Goal: Navigation & Orientation: Find specific page/section

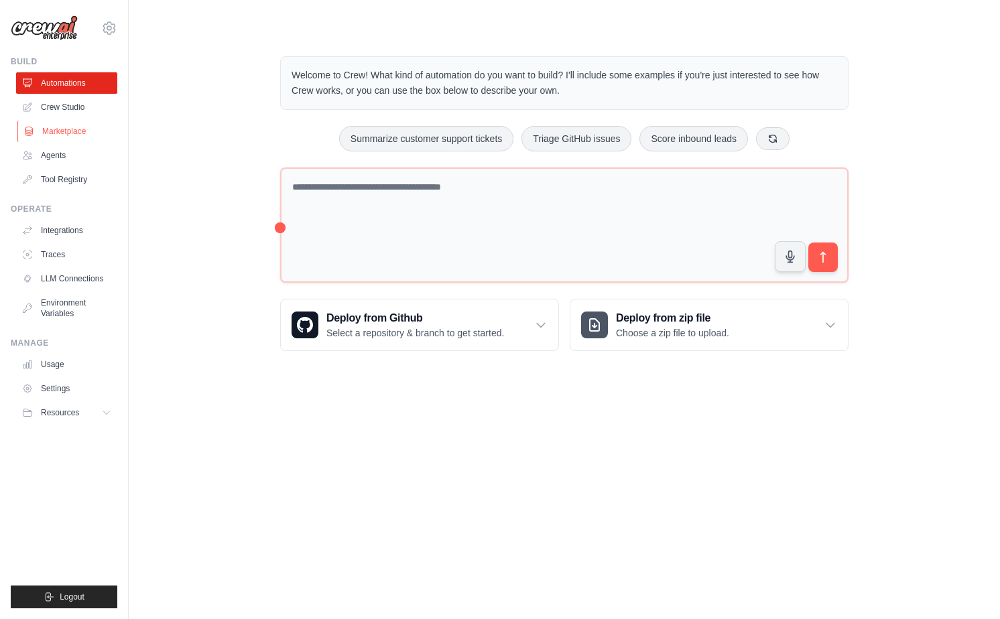
click at [76, 123] on link "Marketplace" at bounding box center [67, 131] width 101 height 21
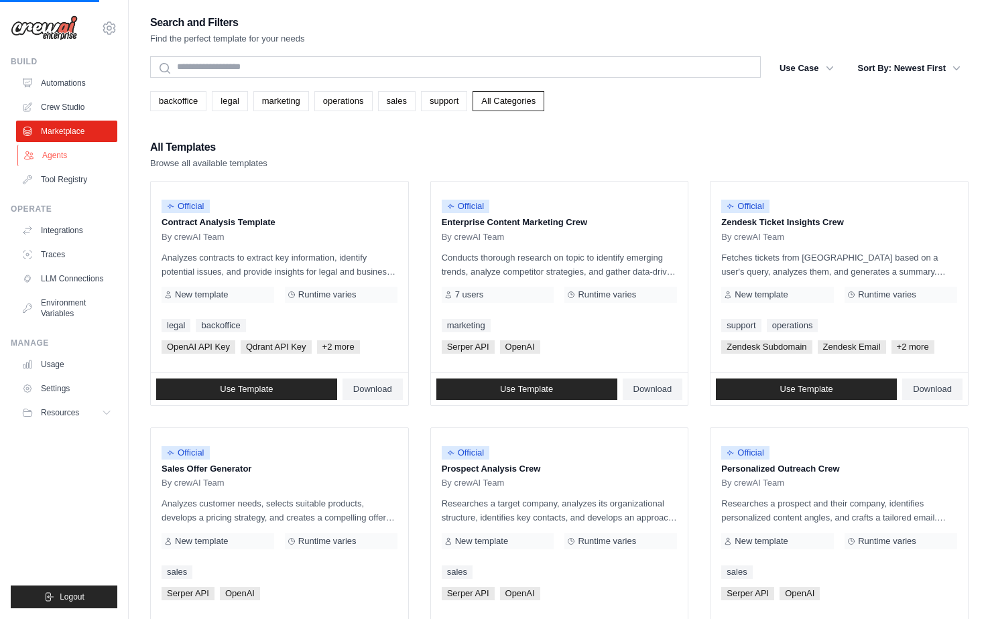
click at [64, 149] on link "Agents" at bounding box center [67, 155] width 101 height 21
click at [85, 161] on link "Agents" at bounding box center [67, 155] width 101 height 21
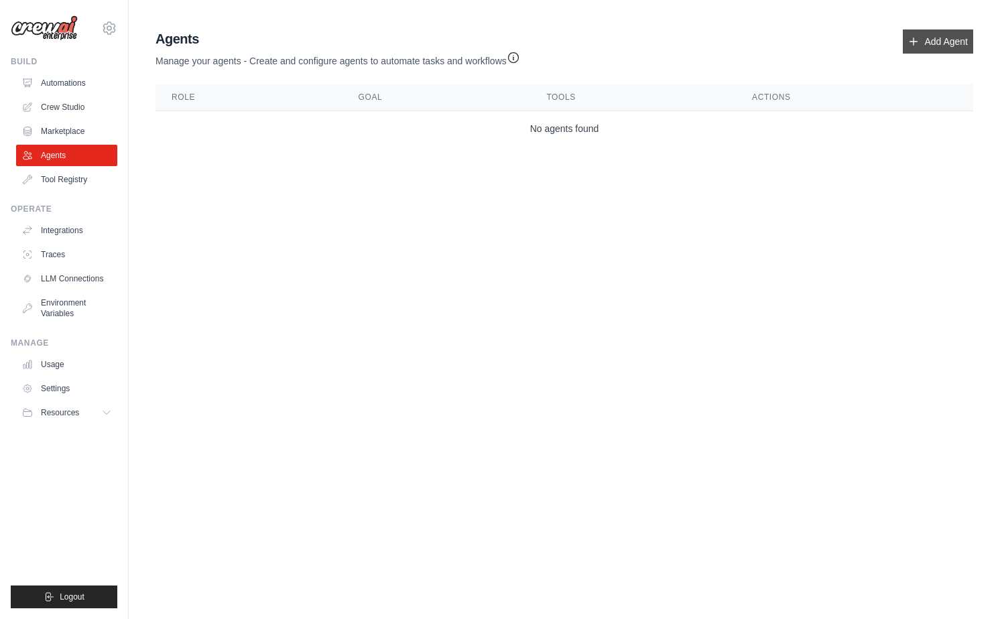
click at [933, 40] on link "Add Agent" at bounding box center [938, 41] width 70 height 24
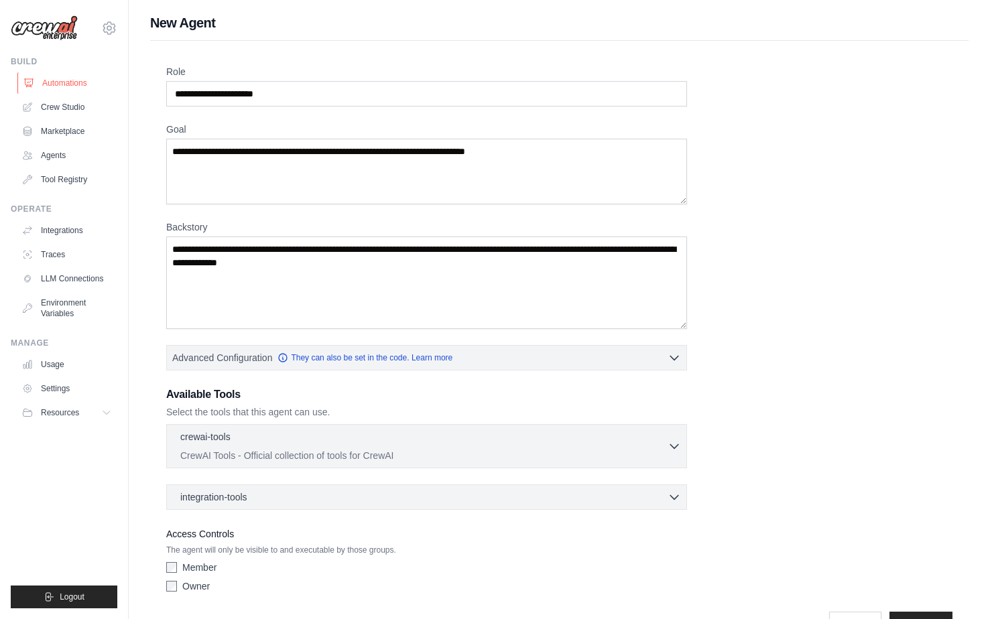
click at [48, 78] on link "Automations" at bounding box center [67, 82] width 101 height 21
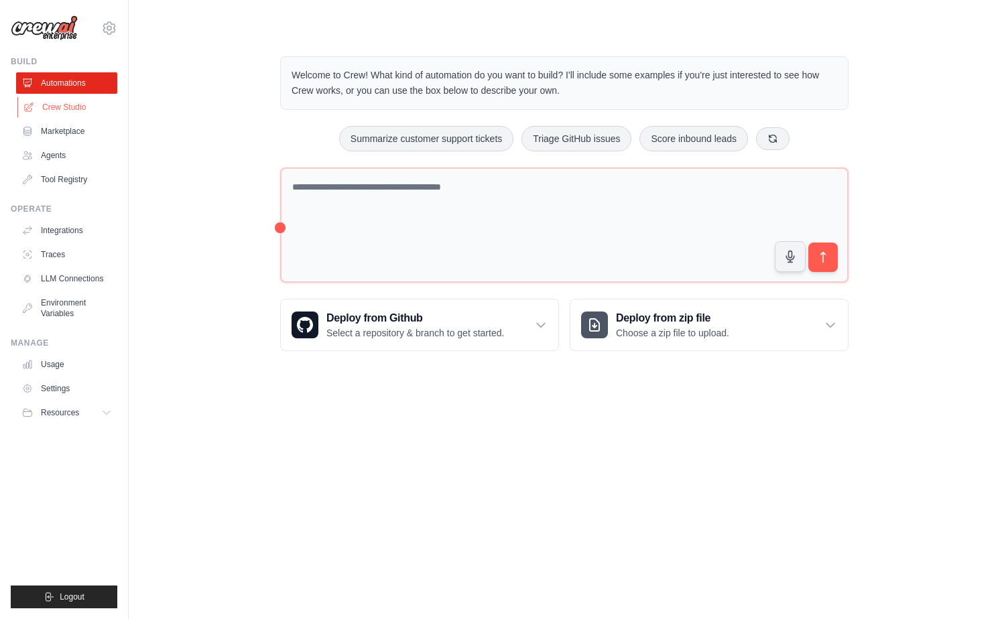
click at [60, 103] on link "Crew Studio" at bounding box center [67, 106] width 101 height 21
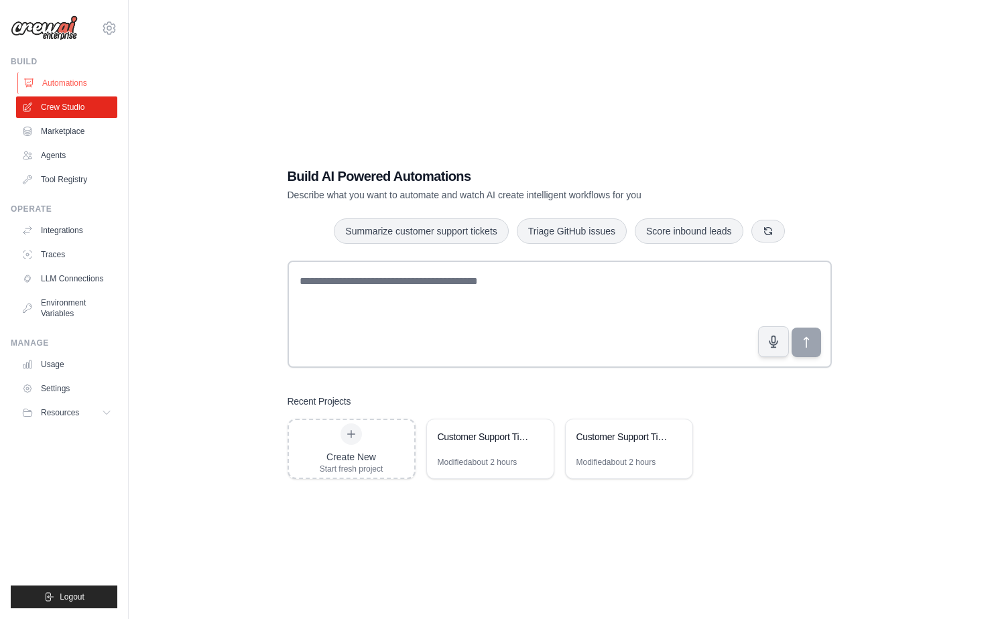
click at [65, 89] on link "Automations" at bounding box center [67, 82] width 101 height 21
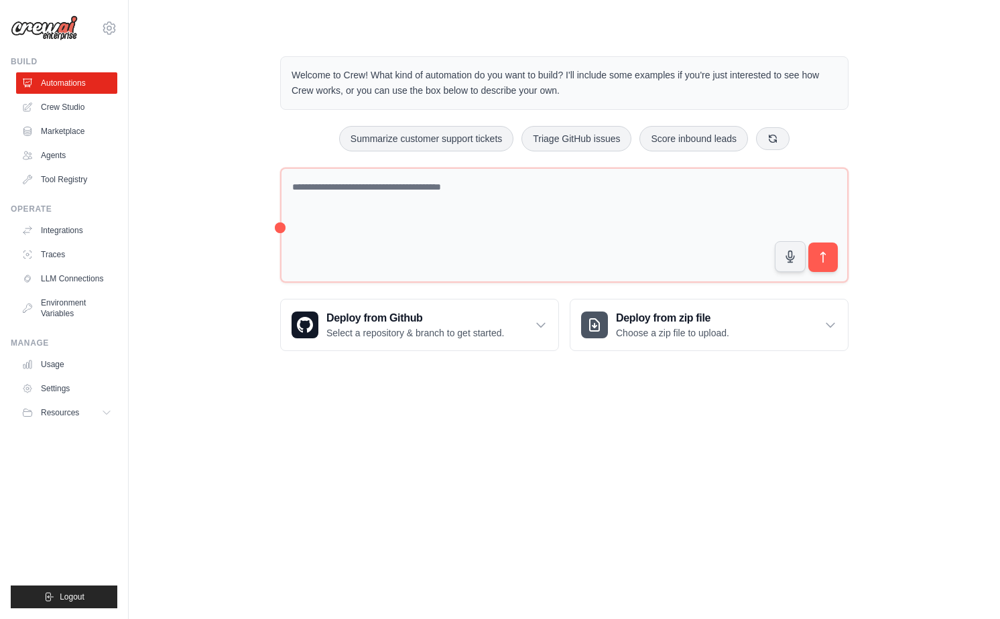
click at [217, 158] on div "Welcome to Crew! What kind of automation do you want to build? I'll include som…" at bounding box center [564, 204] width 828 height 338
click at [68, 366] on link "Usage" at bounding box center [67, 364] width 101 height 21
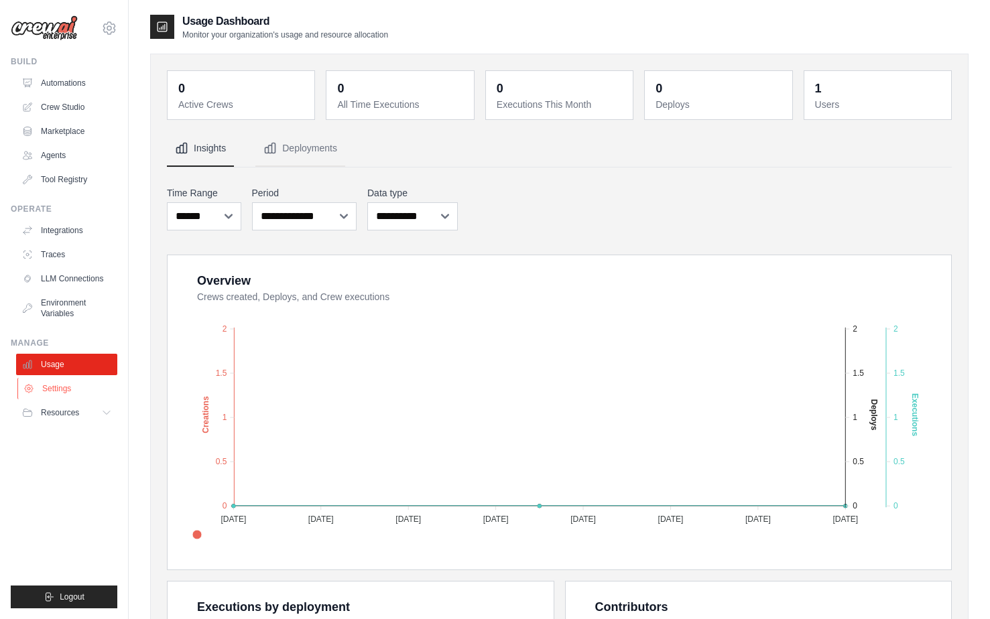
click at [73, 389] on link "Settings" at bounding box center [67, 388] width 101 height 21
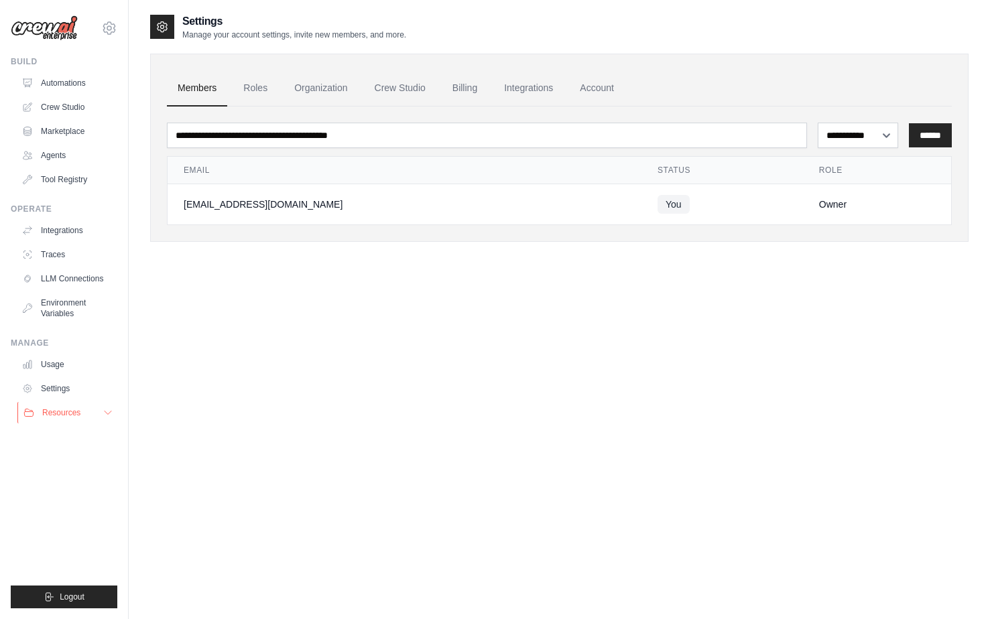
click at [64, 407] on span "Resources" at bounding box center [61, 412] width 38 height 11
click at [59, 255] on link "Traces" at bounding box center [67, 254] width 101 height 21
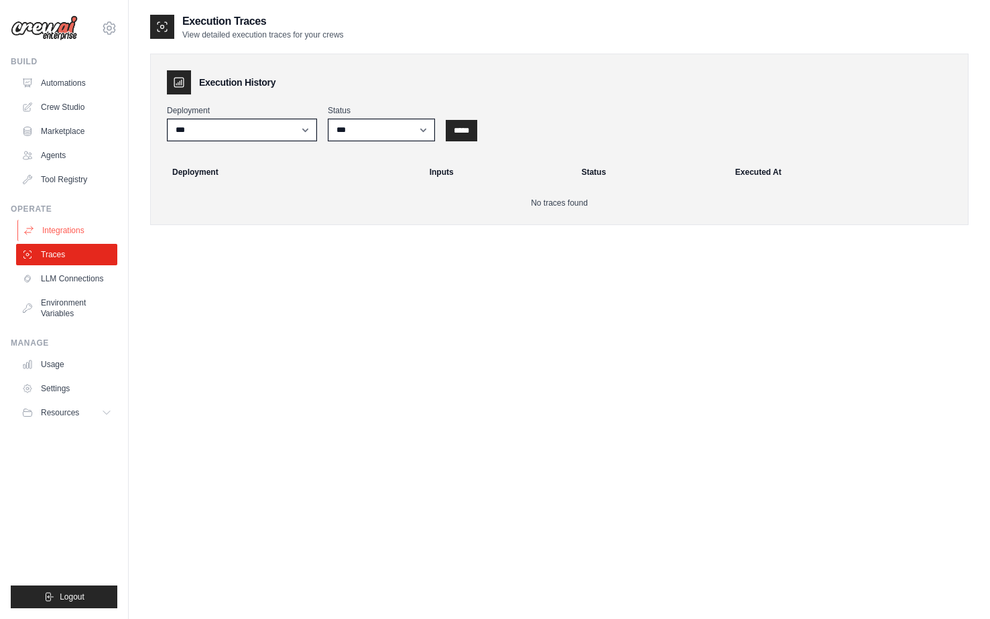
click at [64, 226] on link "Integrations" at bounding box center [67, 230] width 101 height 21
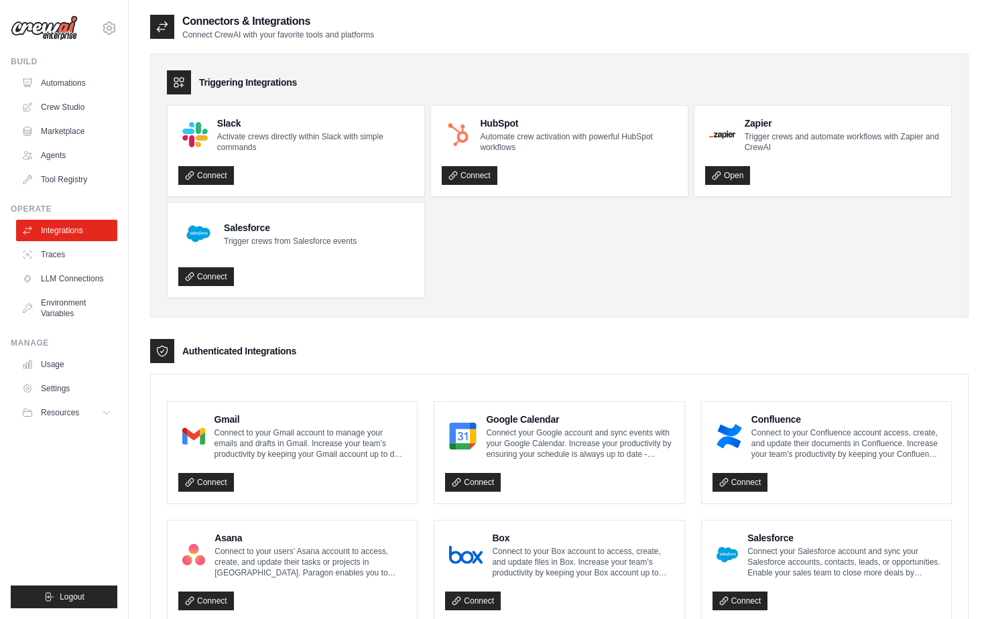
click at [68, 172] on link "Tool Registry" at bounding box center [66, 179] width 101 height 21
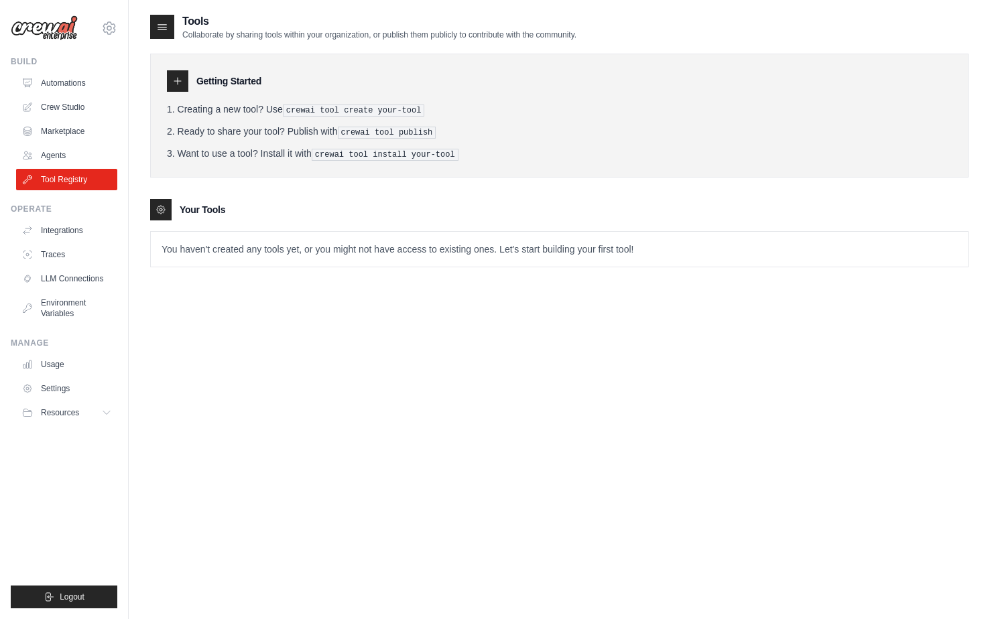
click at [68, 152] on link "Agents" at bounding box center [66, 155] width 101 height 21
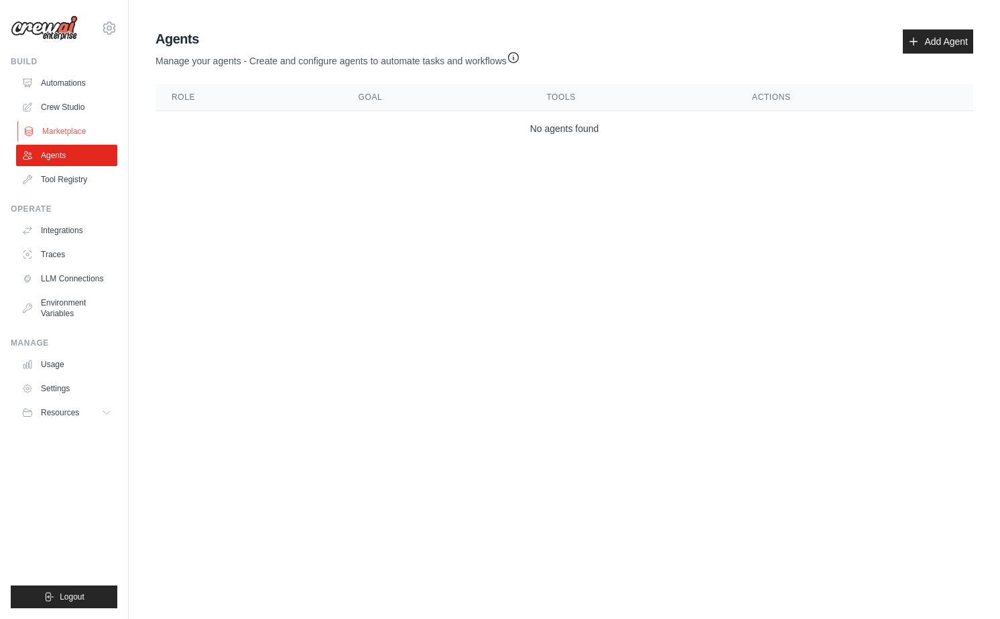
click at [73, 136] on link "Marketplace" at bounding box center [67, 131] width 101 height 21
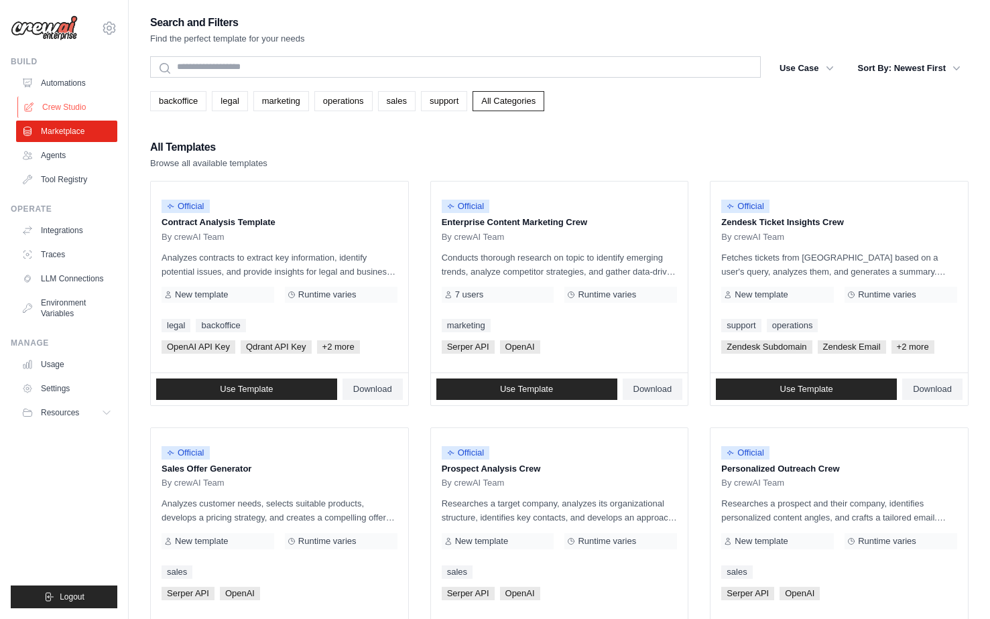
click at [66, 96] on link "Crew Studio" at bounding box center [67, 106] width 101 height 21
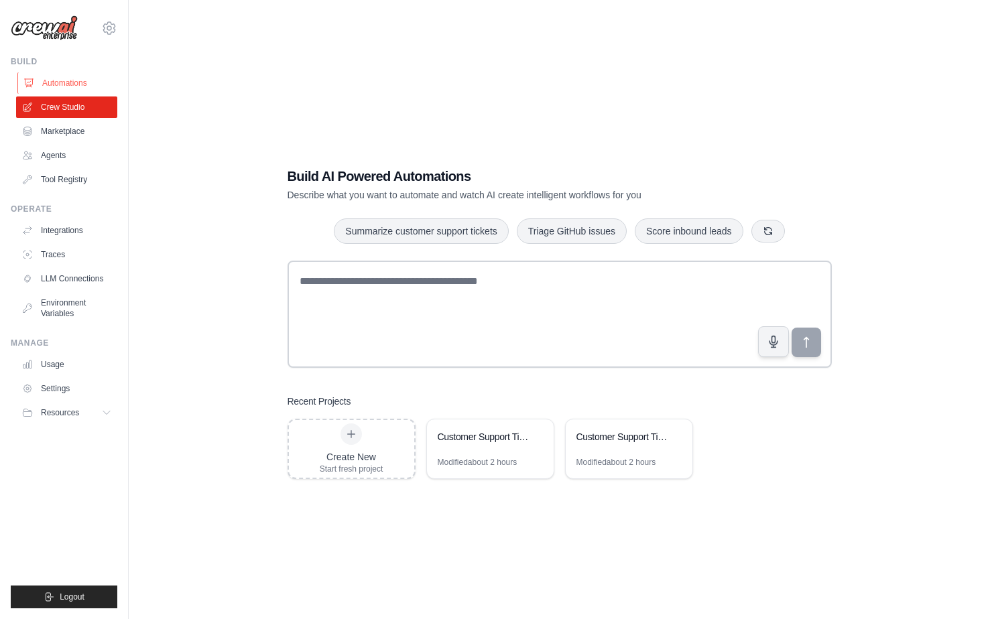
click at [62, 84] on link "Automations" at bounding box center [67, 82] width 101 height 21
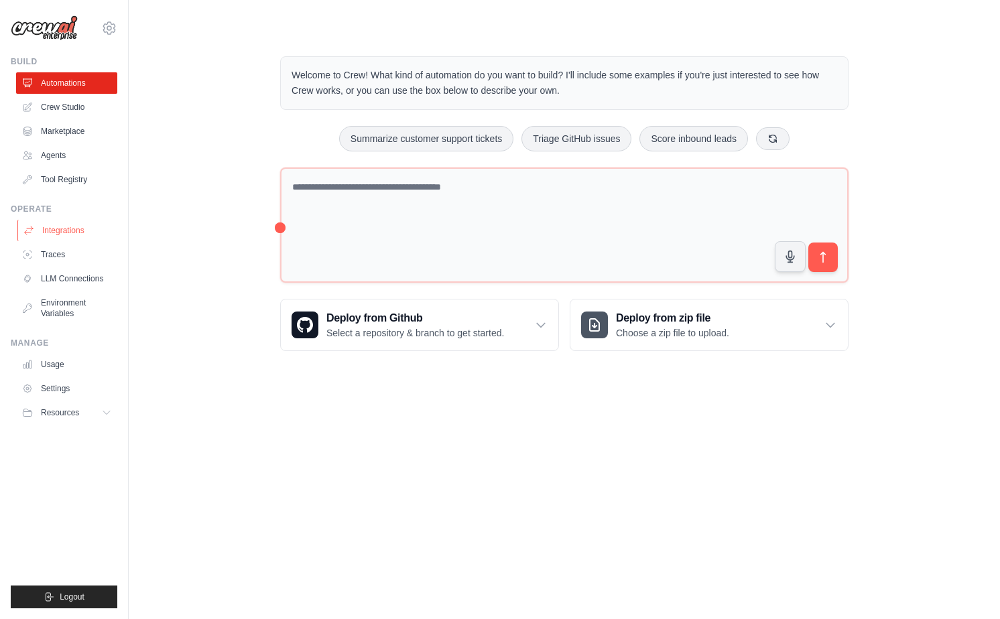
click at [48, 220] on link "Integrations" at bounding box center [67, 230] width 101 height 21
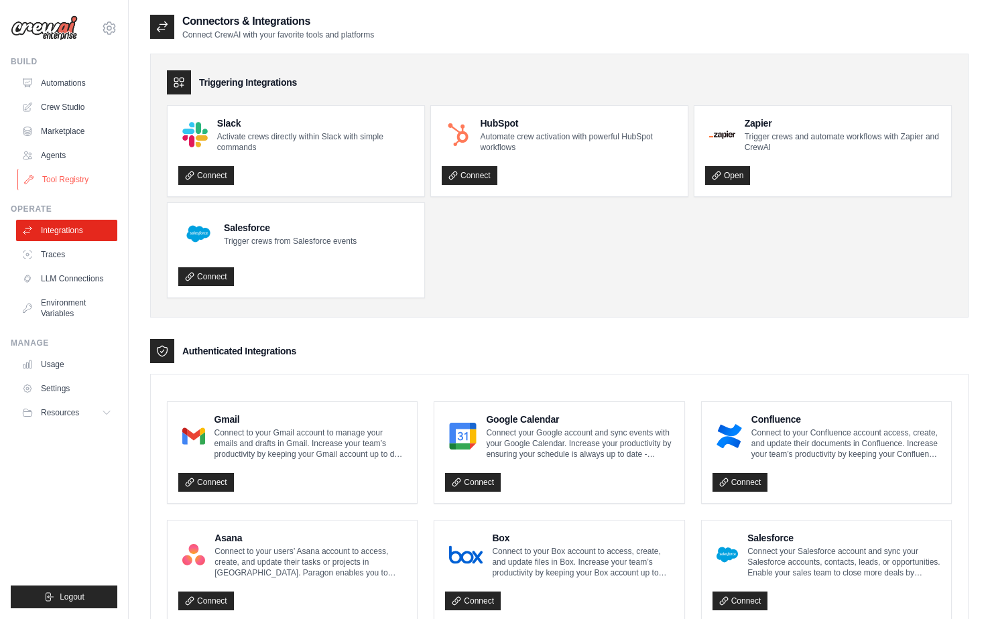
click at [56, 170] on link "Tool Registry" at bounding box center [67, 179] width 101 height 21
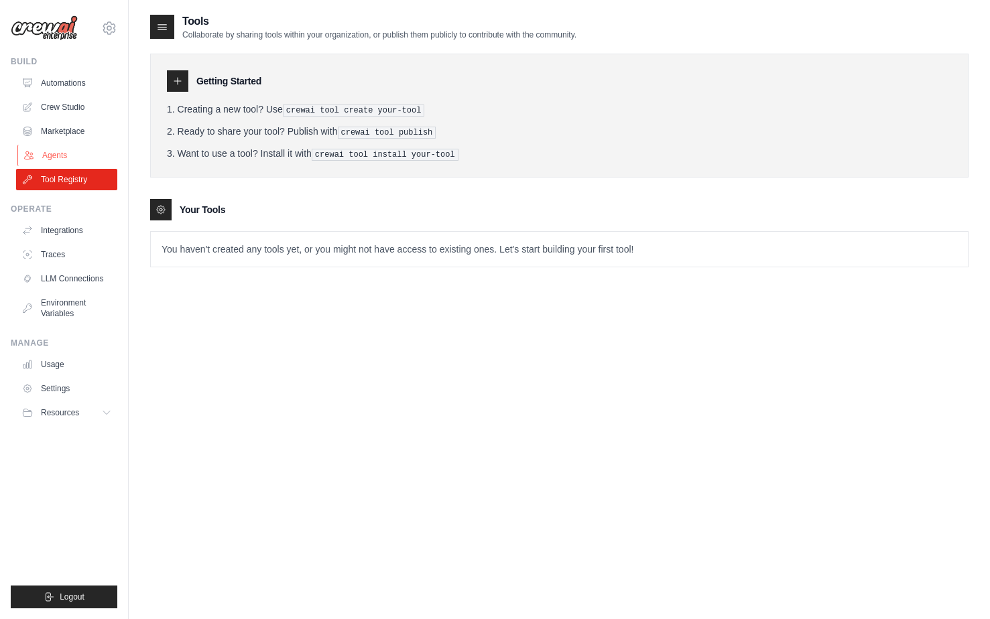
click at [60, 149] on link "Agents" at bounding box center [67, 155] width 101 height 21
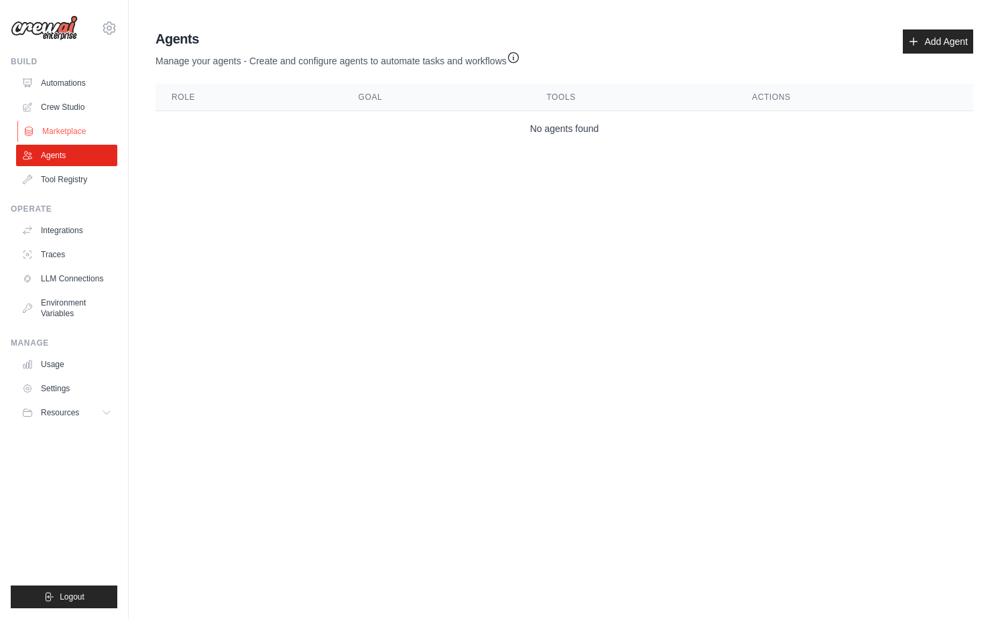
click at [70, 122] on link "Marketplace" at bounding box center [67, 131] width 101 height 21
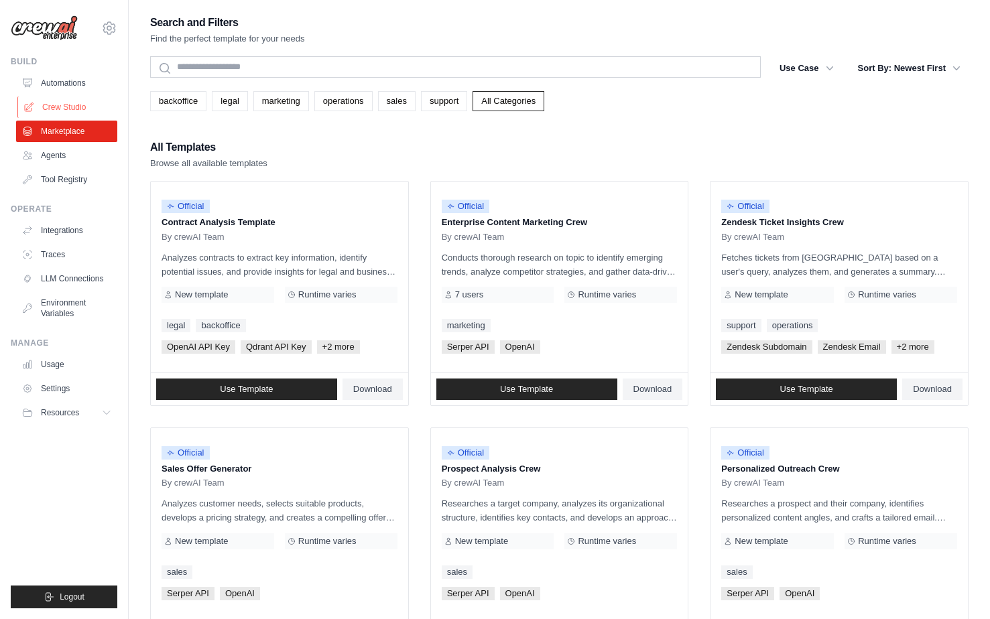
click at [70, 99] on link "Crew Studio" at bounding box center [67, 106] width 101 height 21
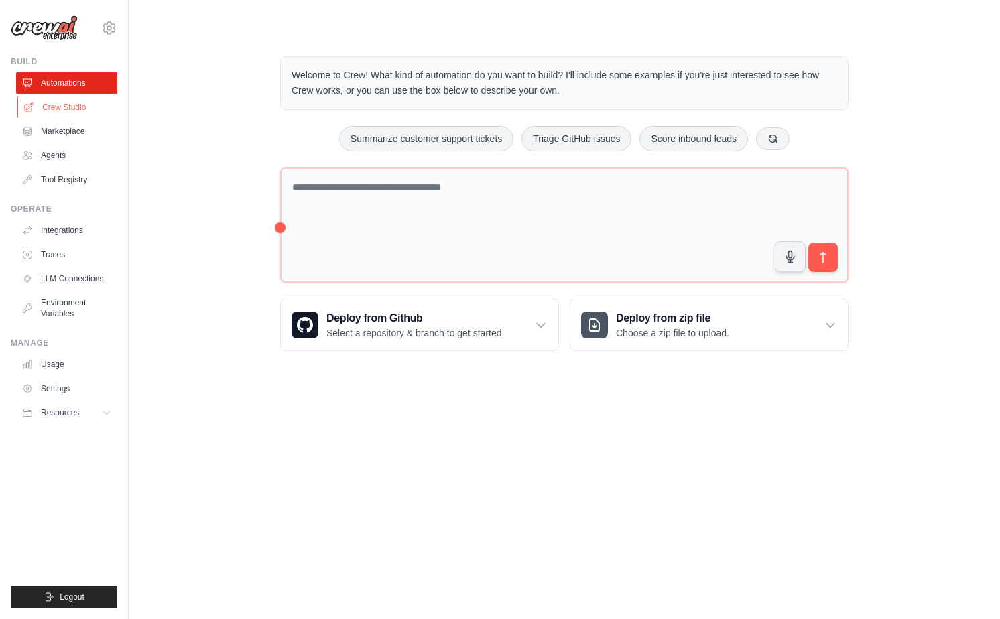
click at [72, 115] on link "Crew Studio" at bounding box center [67, 106] width 101 height 21
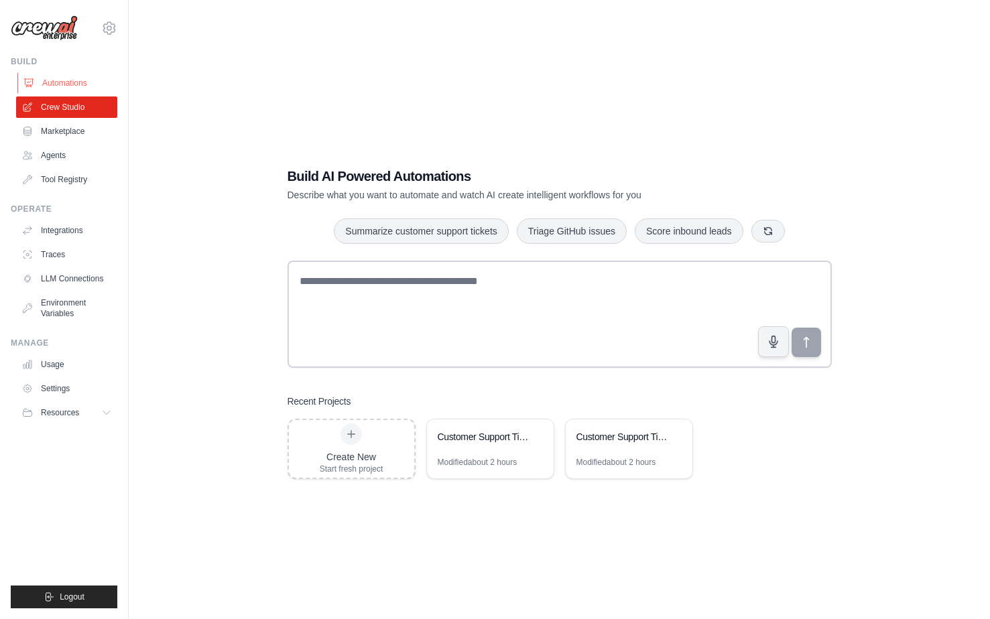
click at [70, 77] on link "Automations" at bounding box center [67, 82] width 101 height 21
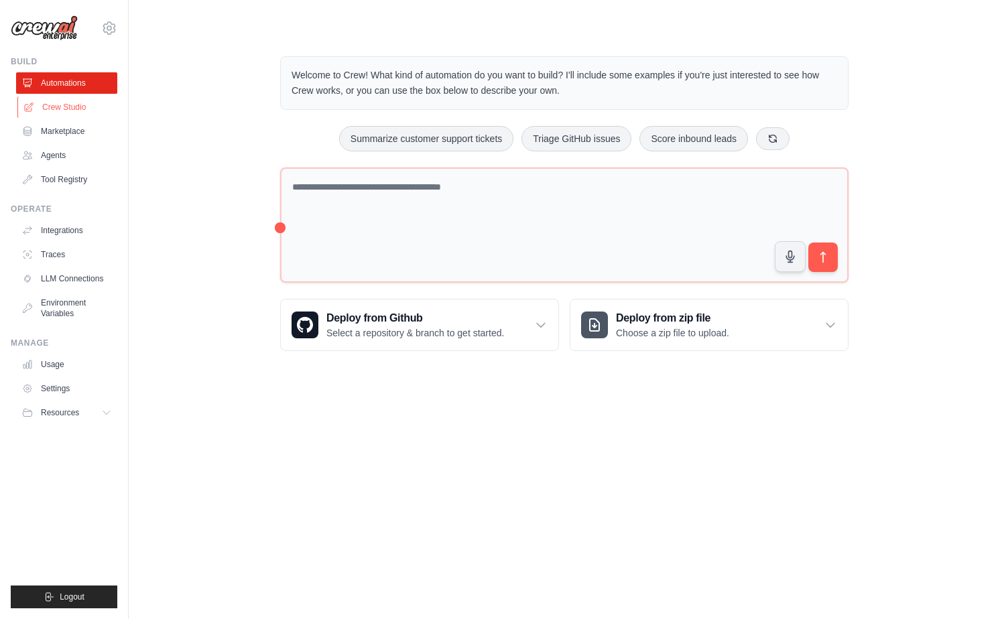
click at [94, 111] on link "Crew Studio" at bounding box center [67, 106] width 101 height 21
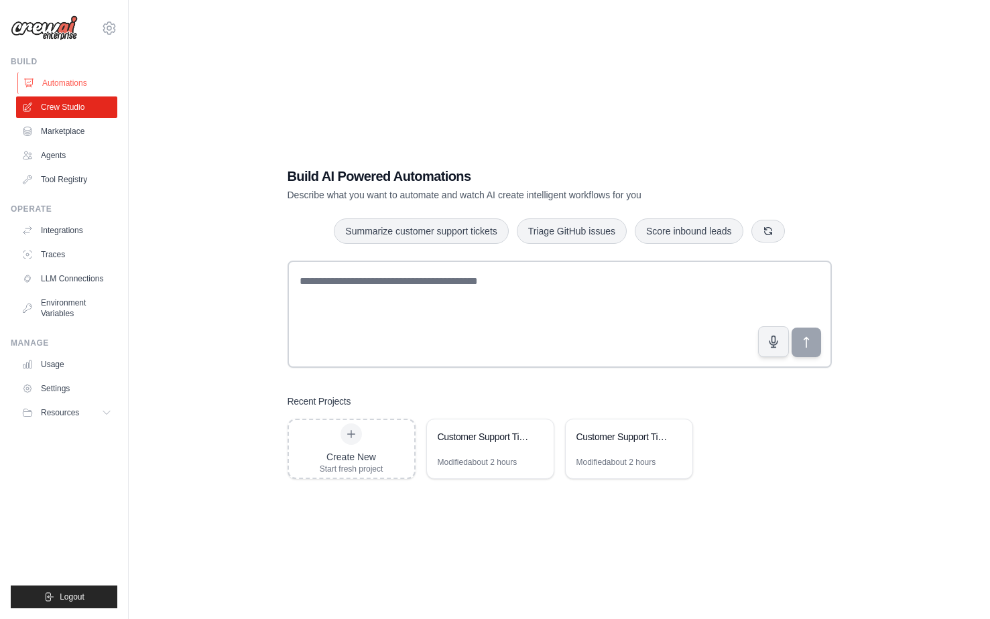
click at [74, 81] on link "Automations" at bounding box center [67, 82] width 101 height 21
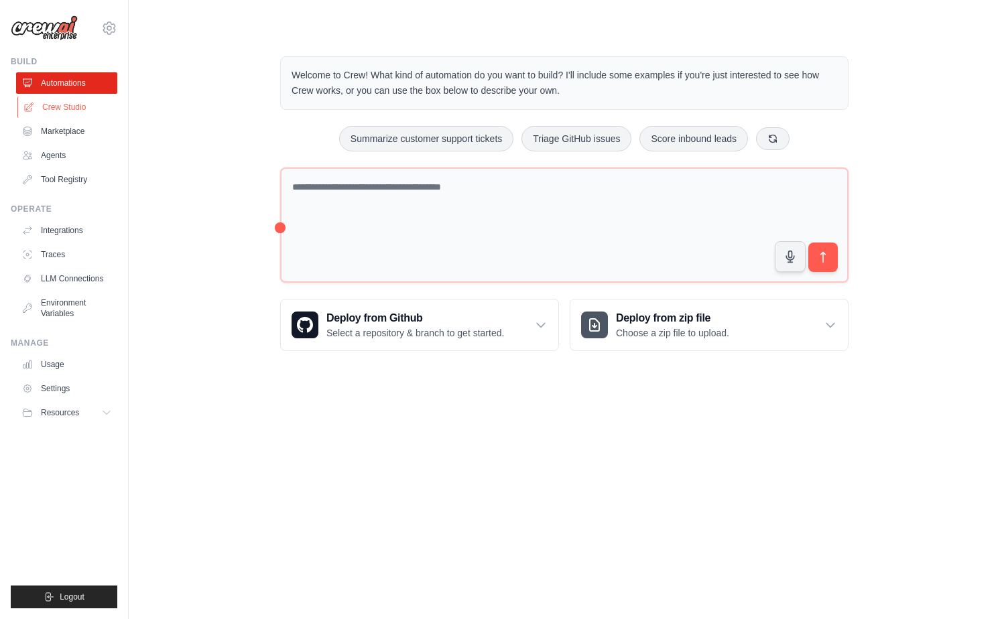
click at [80, 108] on link "Crew Studio" at bounding box center [67, 106] width 101 height 21
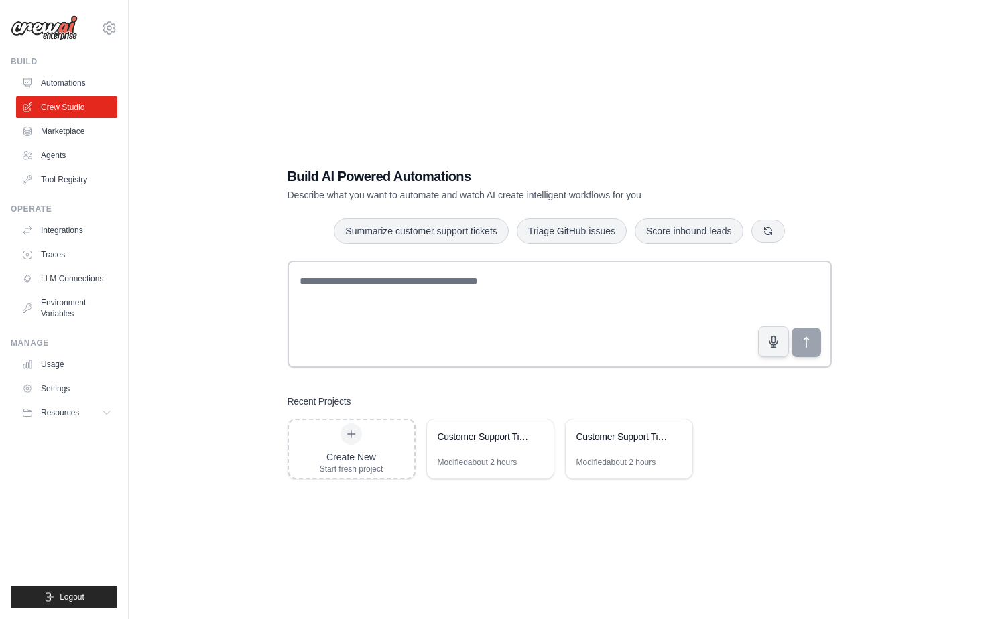
click at [171, 129] on div "Build AI Powered Automations Describe what you want to automate and watch AI cr…" at bounding box center [559, 322] width 818 height 619
click at [77, 137] on link "Marketplace" at bounding box center [67, 131] width 101 height 21
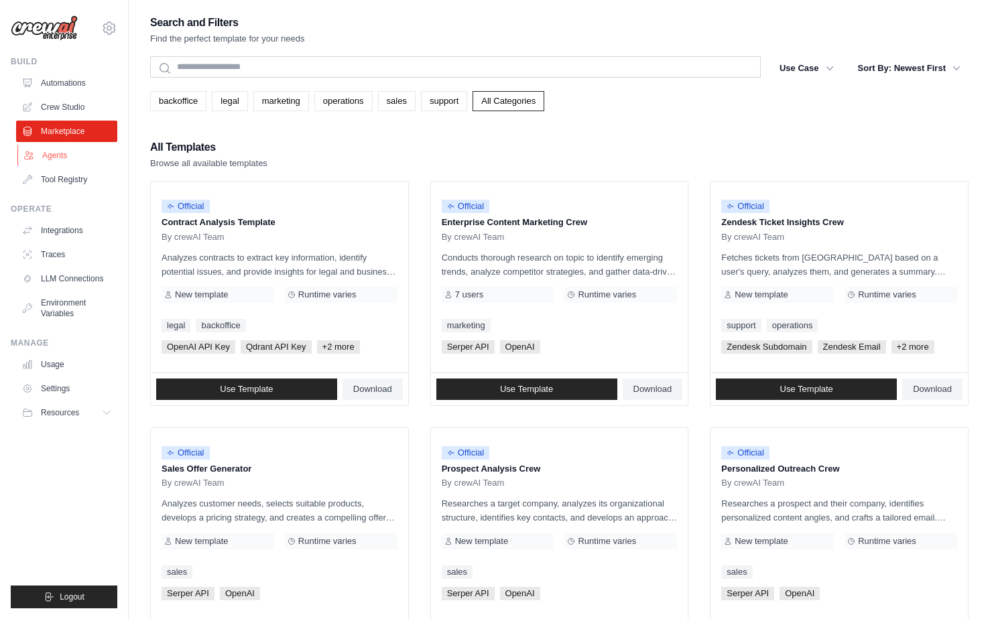
click at [64, 155] on link "Agents" at bounding box center [67, 155] width 101 height 21
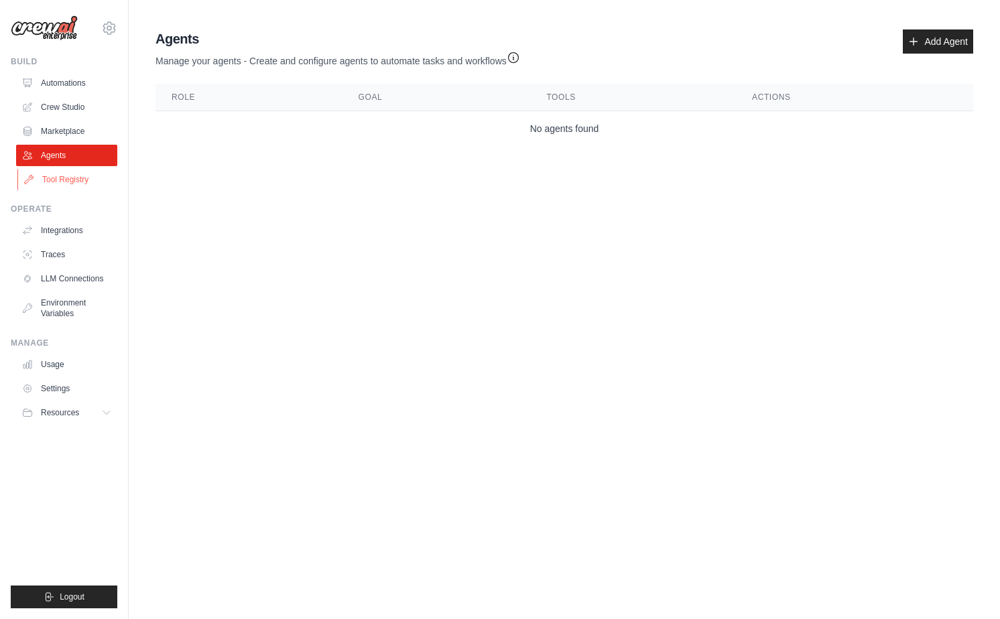
click at [64, 175] on link "Tool Registry" at bounding box center [67, 179] width 101 height 21
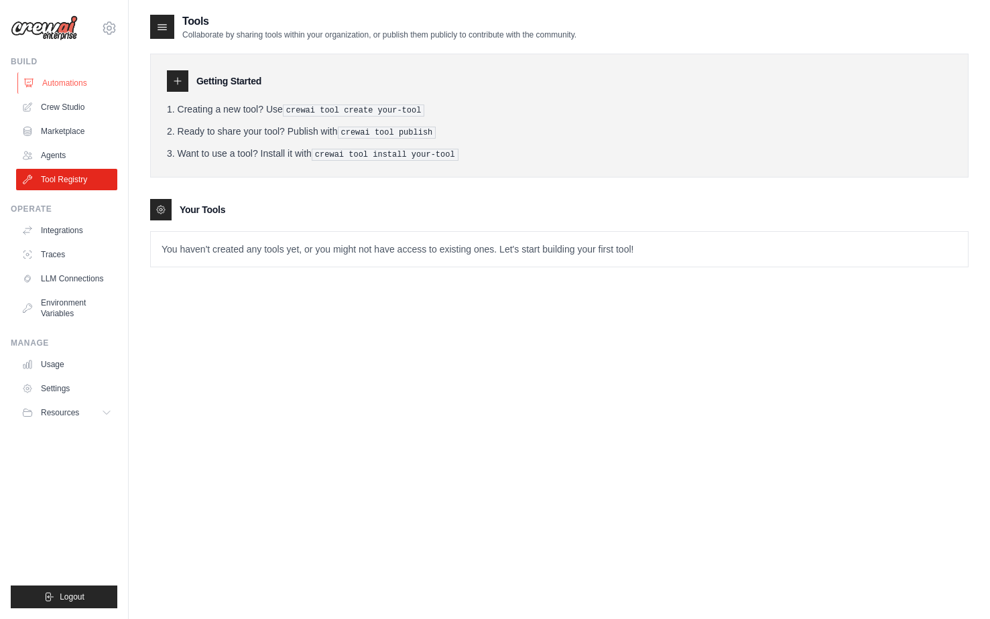
click at [50, 86] on link "Automations" at bounding box center [67, 82] width 101 height 21
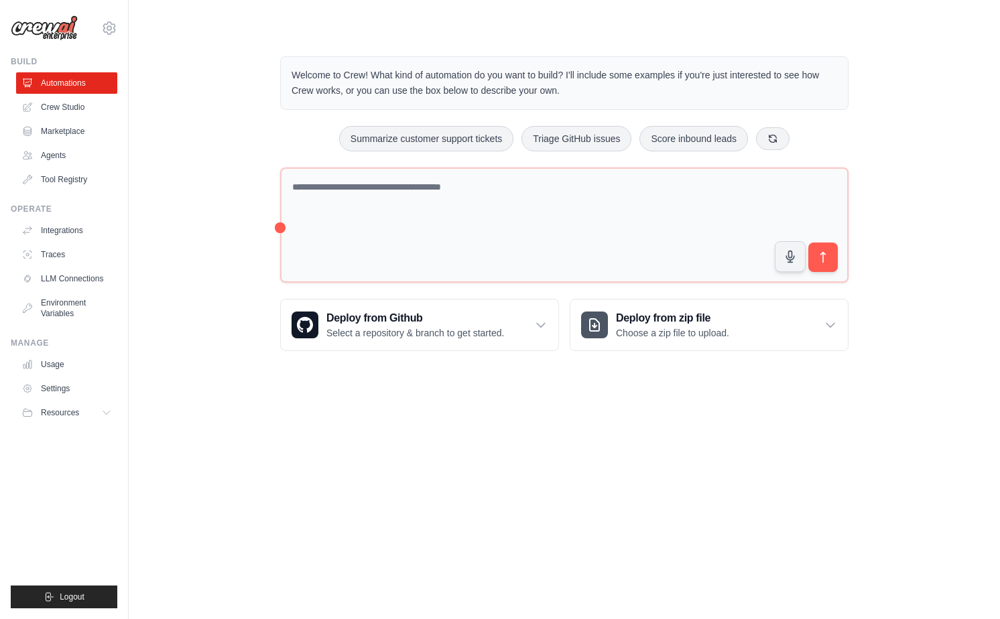
drag, startPoint x: 384, startPoint y: 84, endPoint x: 531, endPoint y: 104, distance: 148.8
click at [531, 104] on div "Welcome to Crew! What kind of automation do you want to build? I'll include som…" at bounding box center [564, 83] width 568 height 54
click at [517, 90] on p "Welcome to Crew! What kind of automation do you want to build? I'll include som…" at bounding box center [563, 83] width 545 height 31
click at [67, 281] on link "LLM Connections" at bounding box center [67, 278] width 101 height 21
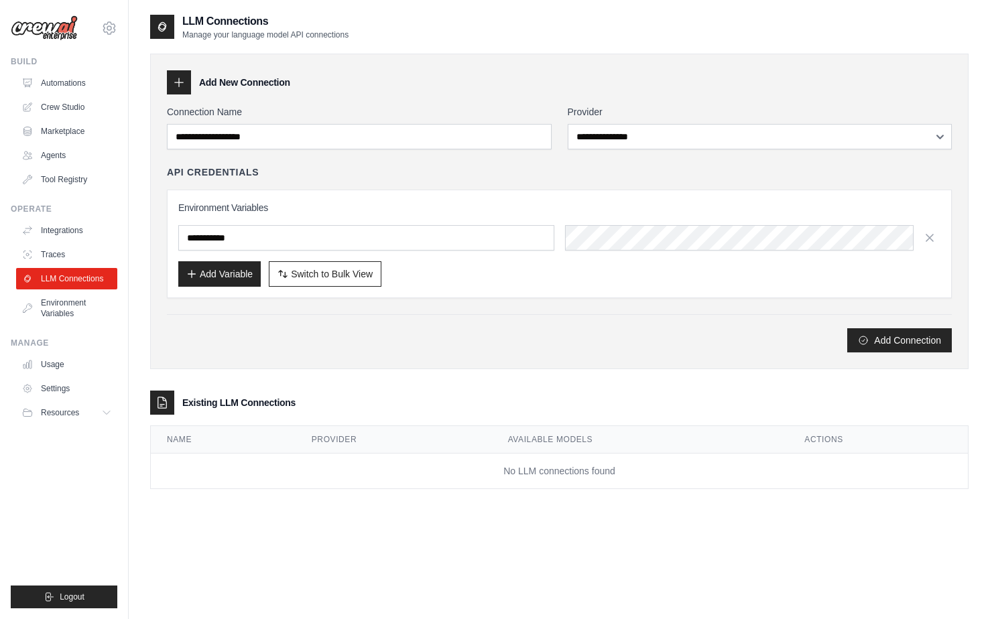
click at [56, 251] on link "Traces" at bounding box center [66, 254] width 101 height 21
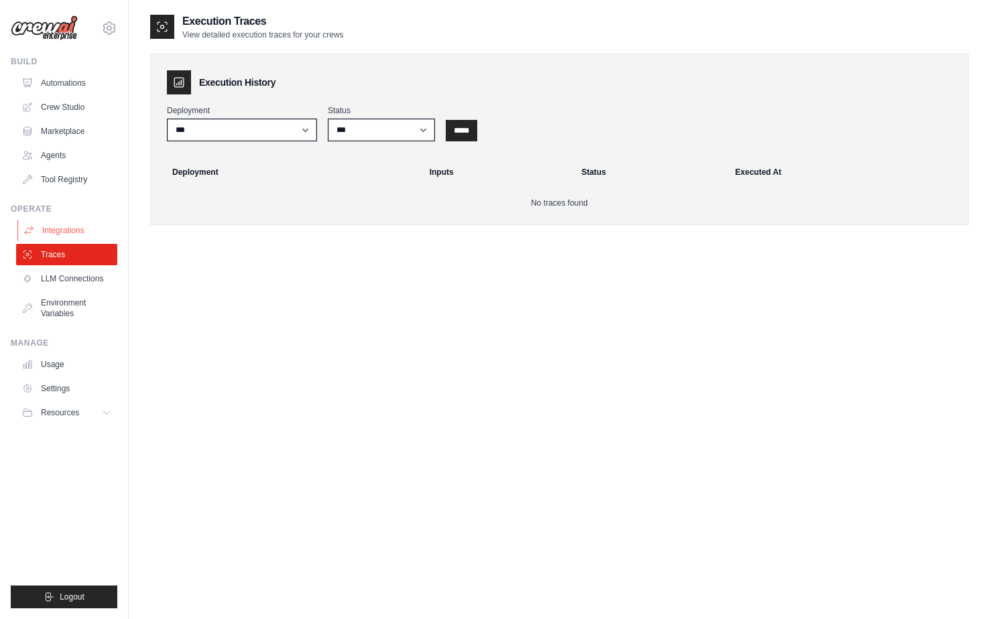
click at [59, 233] on link "Integrations" at bounding box center [67, 230] width 101 height 21
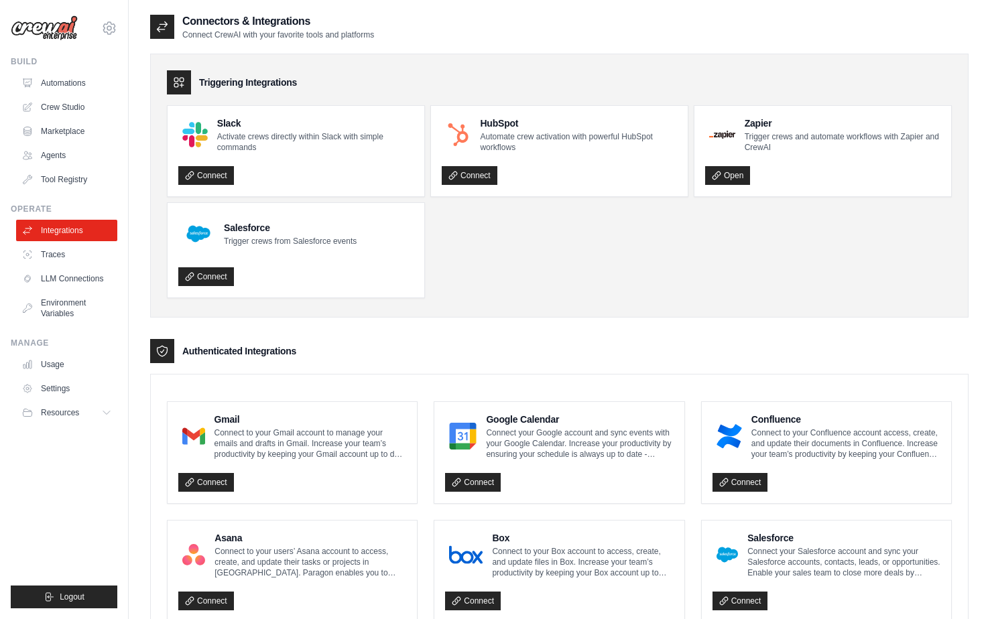
click at [52, 65] on div "Build" at bounding box center [64, 61] width 107 height 11
click at [51, 72] on link "Automations" at bounding box center [67, 82] width 101 height 21
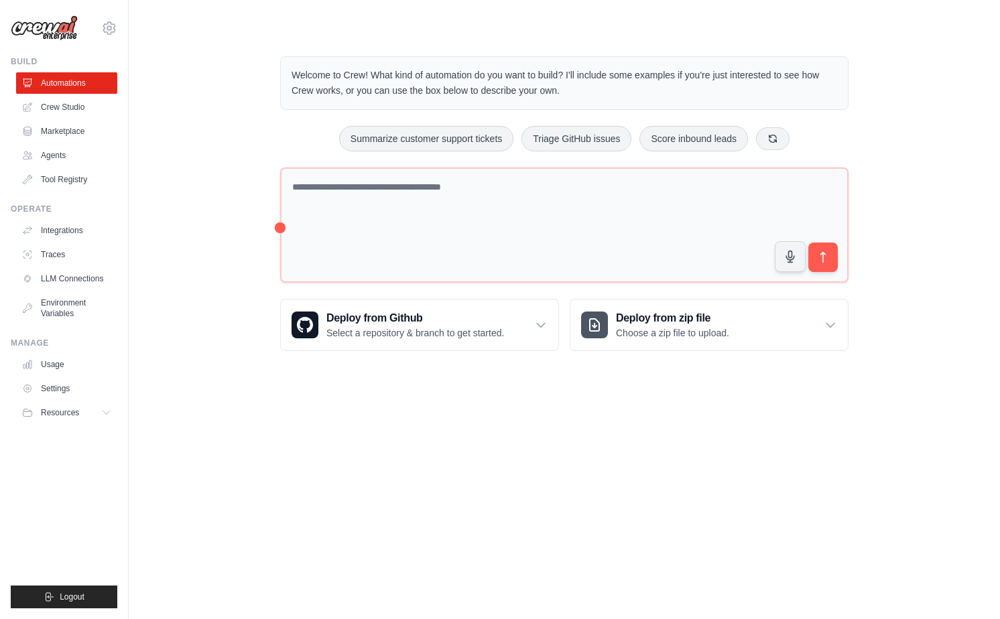
click at [829, 411] on body "karolinazanardi@outlook.com Settings Build Automations Crew Studio" at bounding box center [500, 309] width 1000 height 619
click at [68, 189] on link "Tool Registry" at bounding box center [67, 179] width 101 height 21
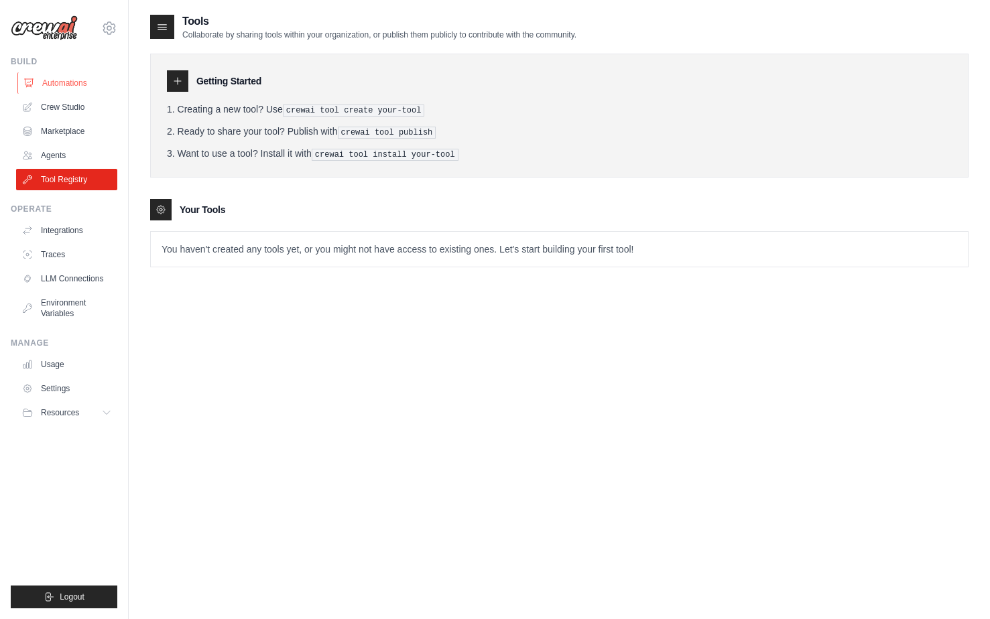
click at [49, 73] on link "Automations" at bounding box center [67, 82] width 101 height 21
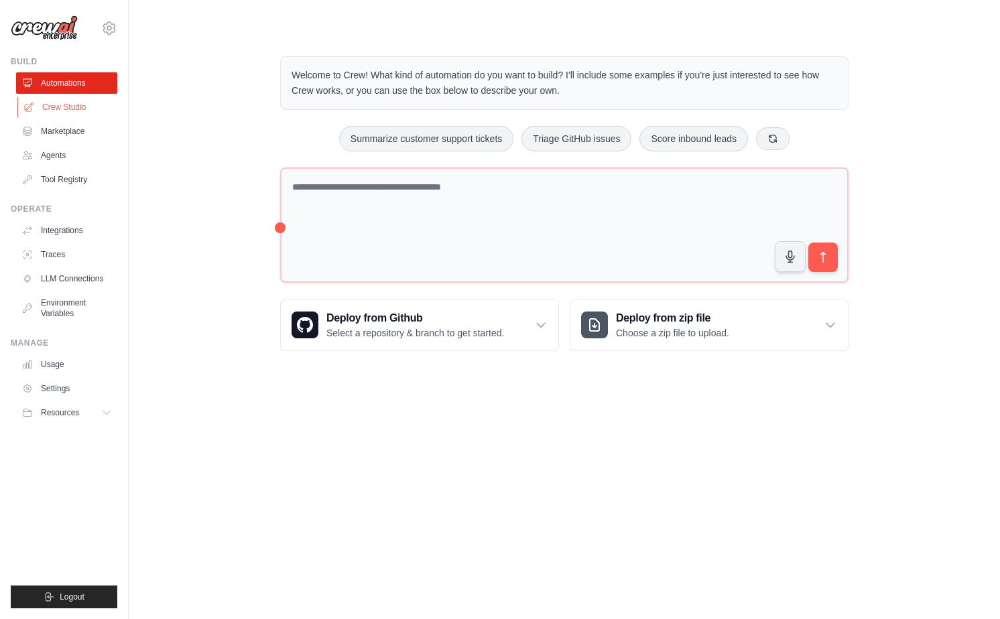
click at [46, 111] on link "Crew Studio" at bounding box center [67, 106] width 101 height 21
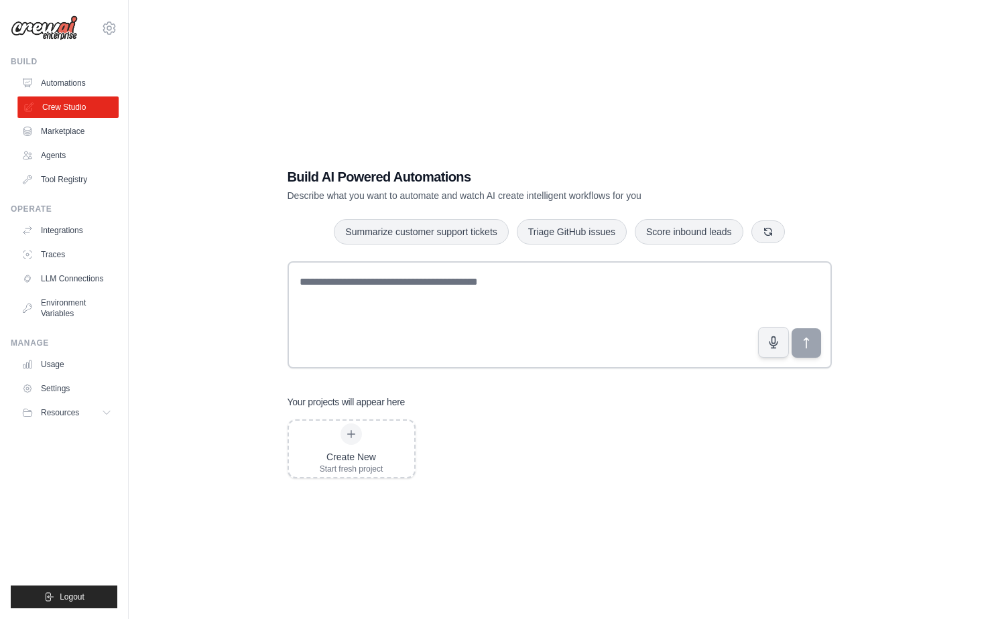
click at [58, 97] on link "Crew Studio" at bounding box center [67, 106] width 101 height 21
click at [61, 85] on link "Automations" at bounding box center [67, 82] width 101 height 21
